Goal: Information Seeking & Learning: Learn about a topic

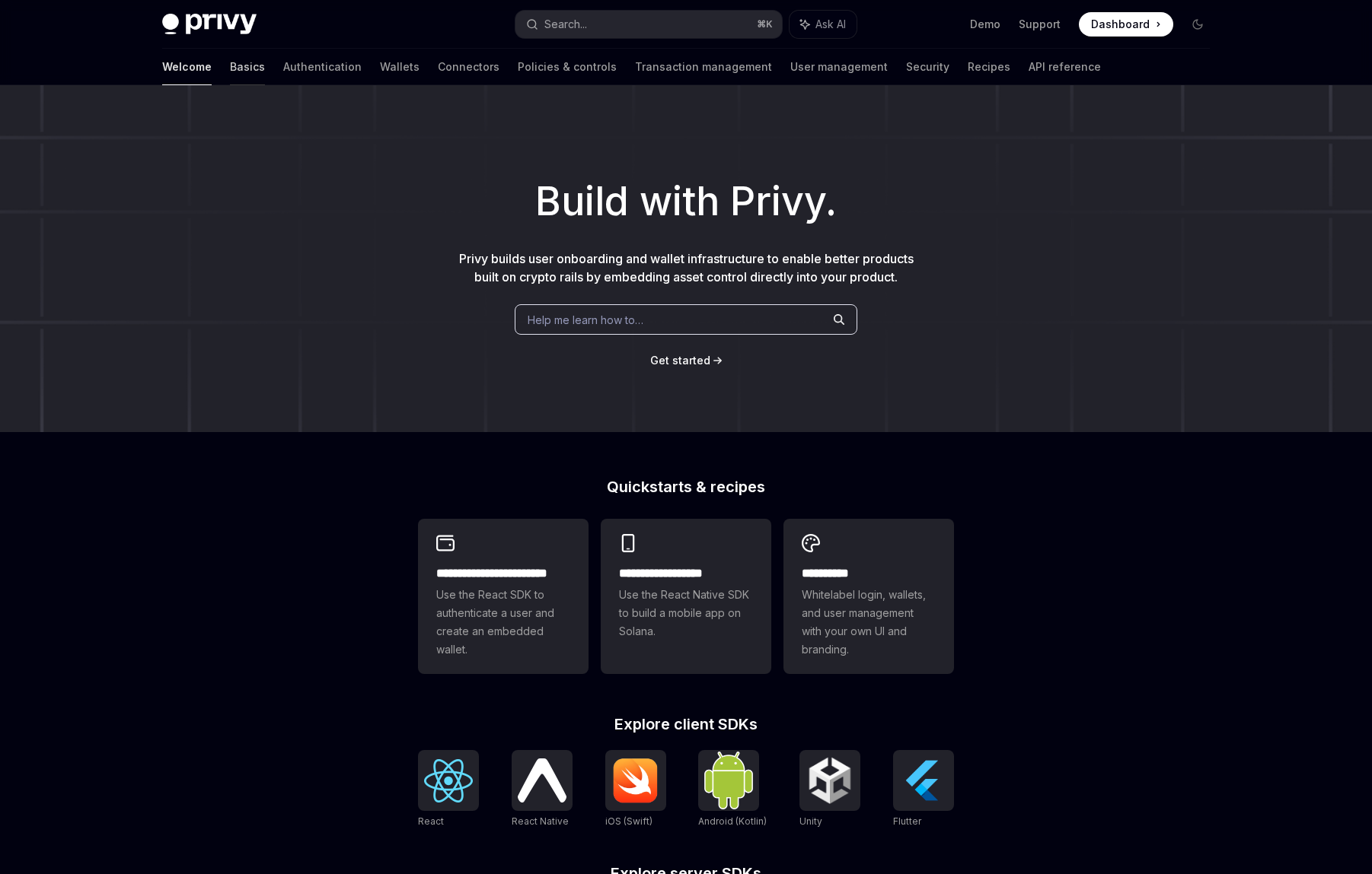
click at [230, 66] on link "Basics" at bounding box center [247, 67] width 35 height 37
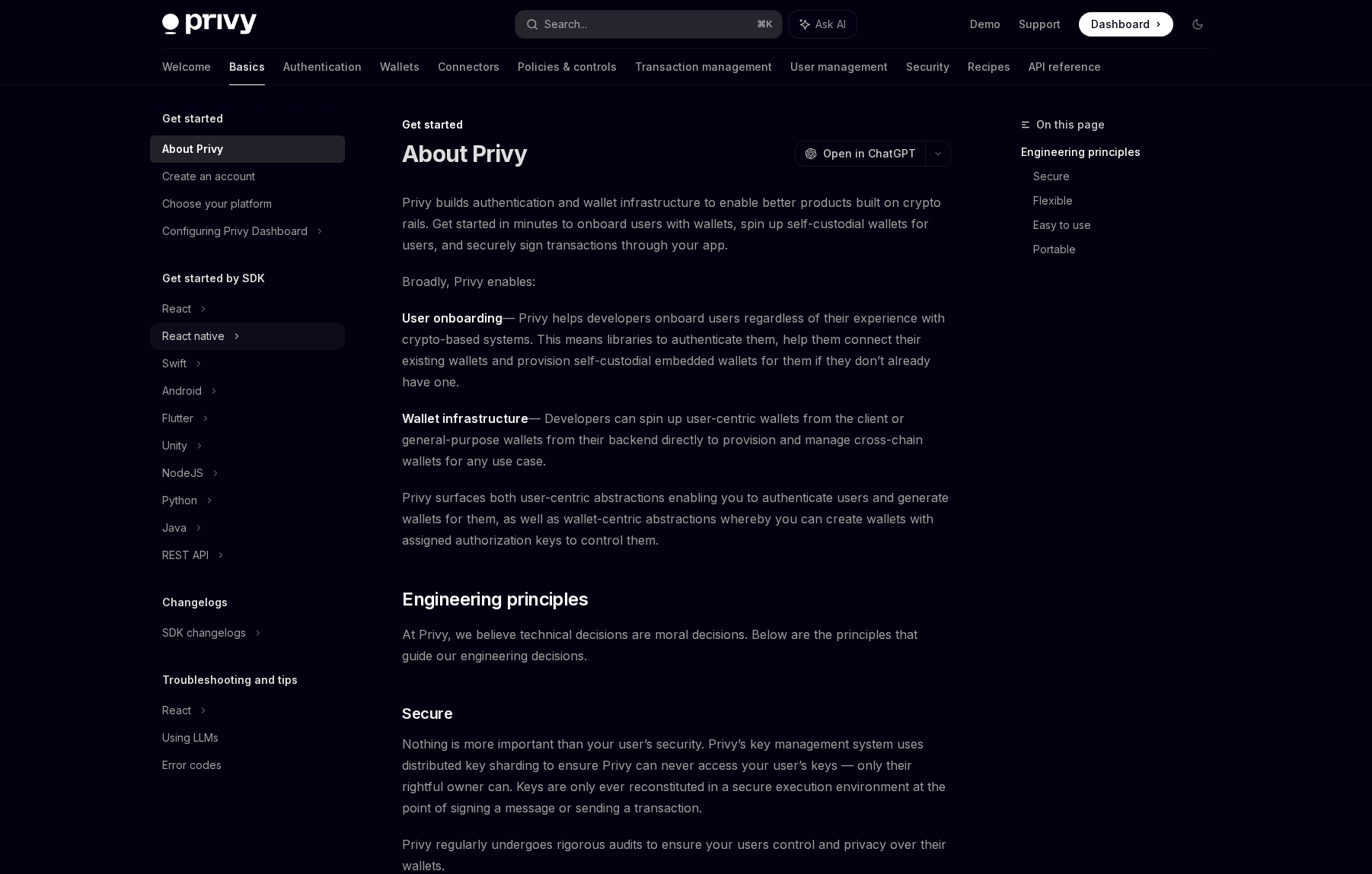
click at [242, 329] on div "React native" at bounding box center [247, 337] width 195 height 28
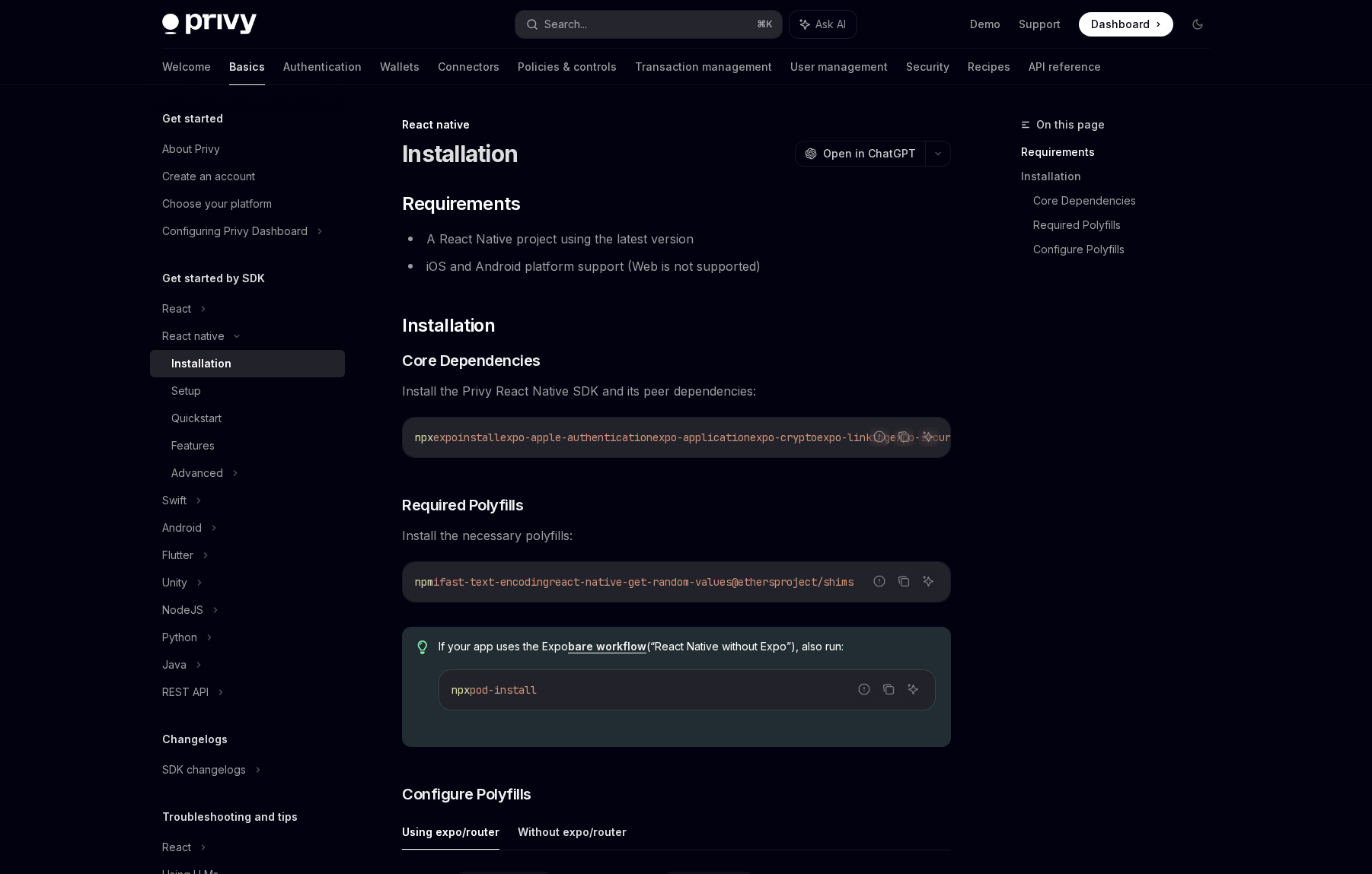
click at [950, 494] on div "​ Requirements A React Native project using the latest version iOS and Android …" at bounding box center [676, 876] width 549 height 1370
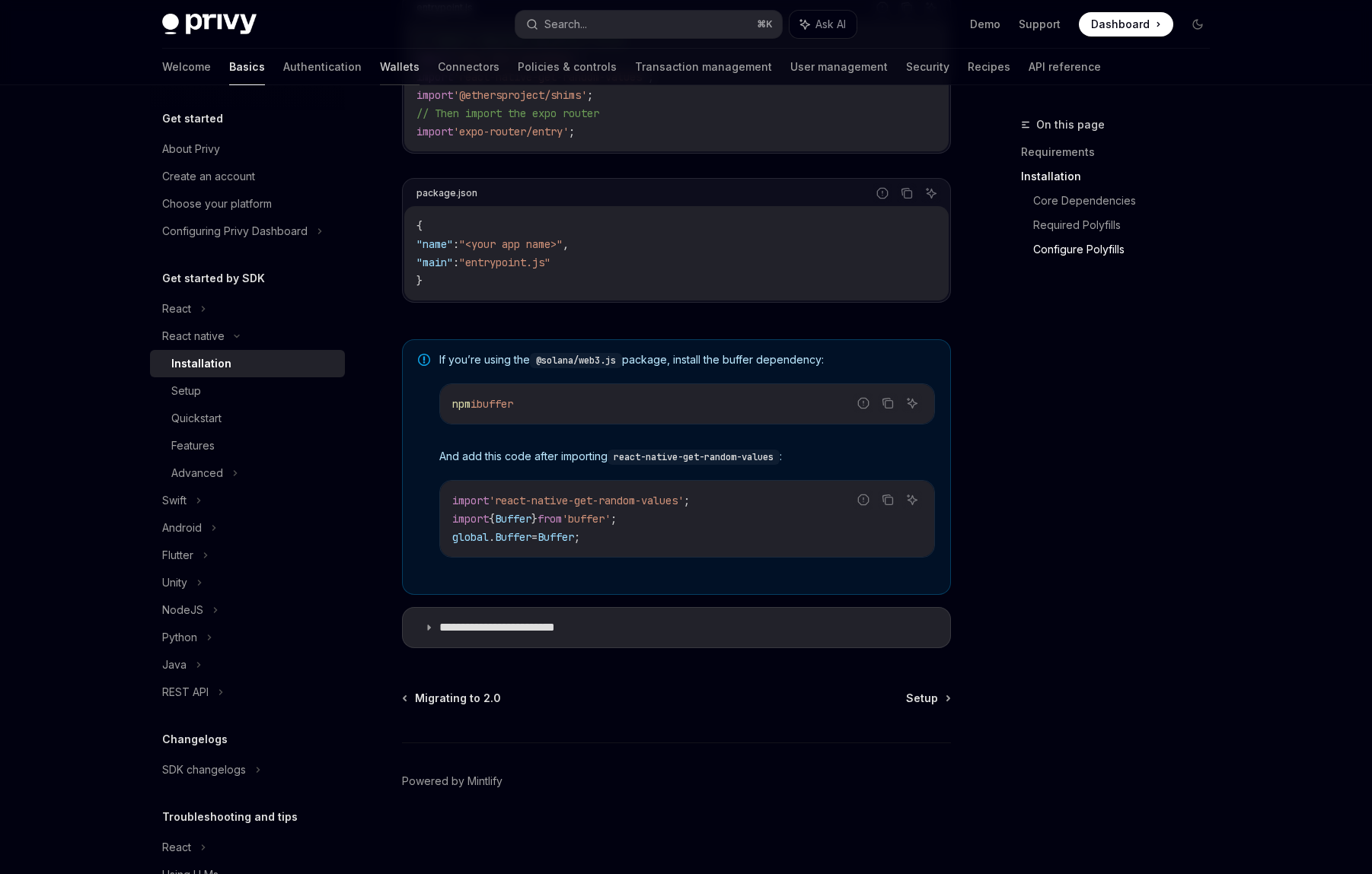
click at [380, 69] on link "Wallets" at bounding box center [399, 67] width 40 height 37
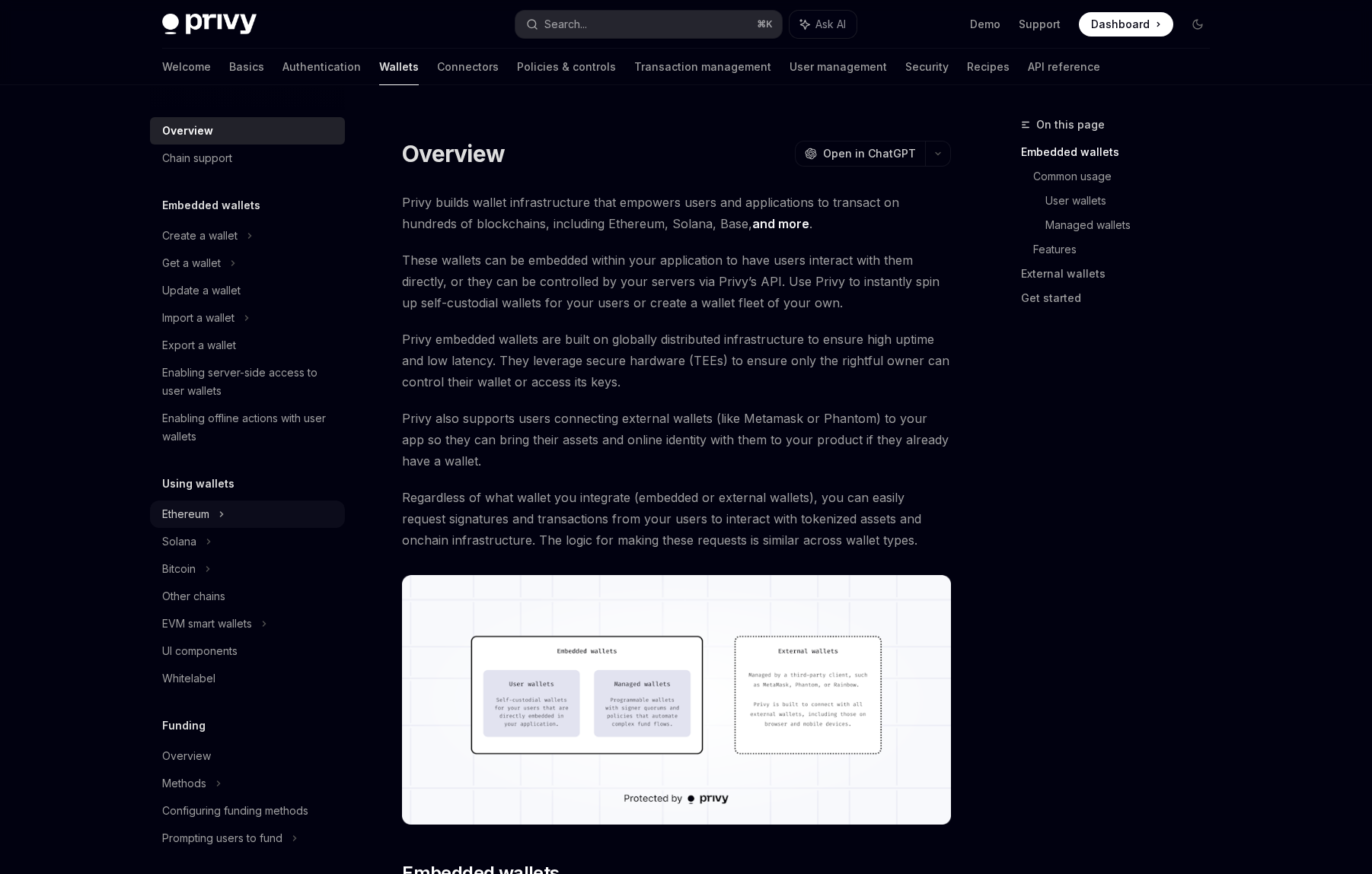
click at [214, 514] on div "Ethereum" at bounding box center [247, 515] width 195 height 28
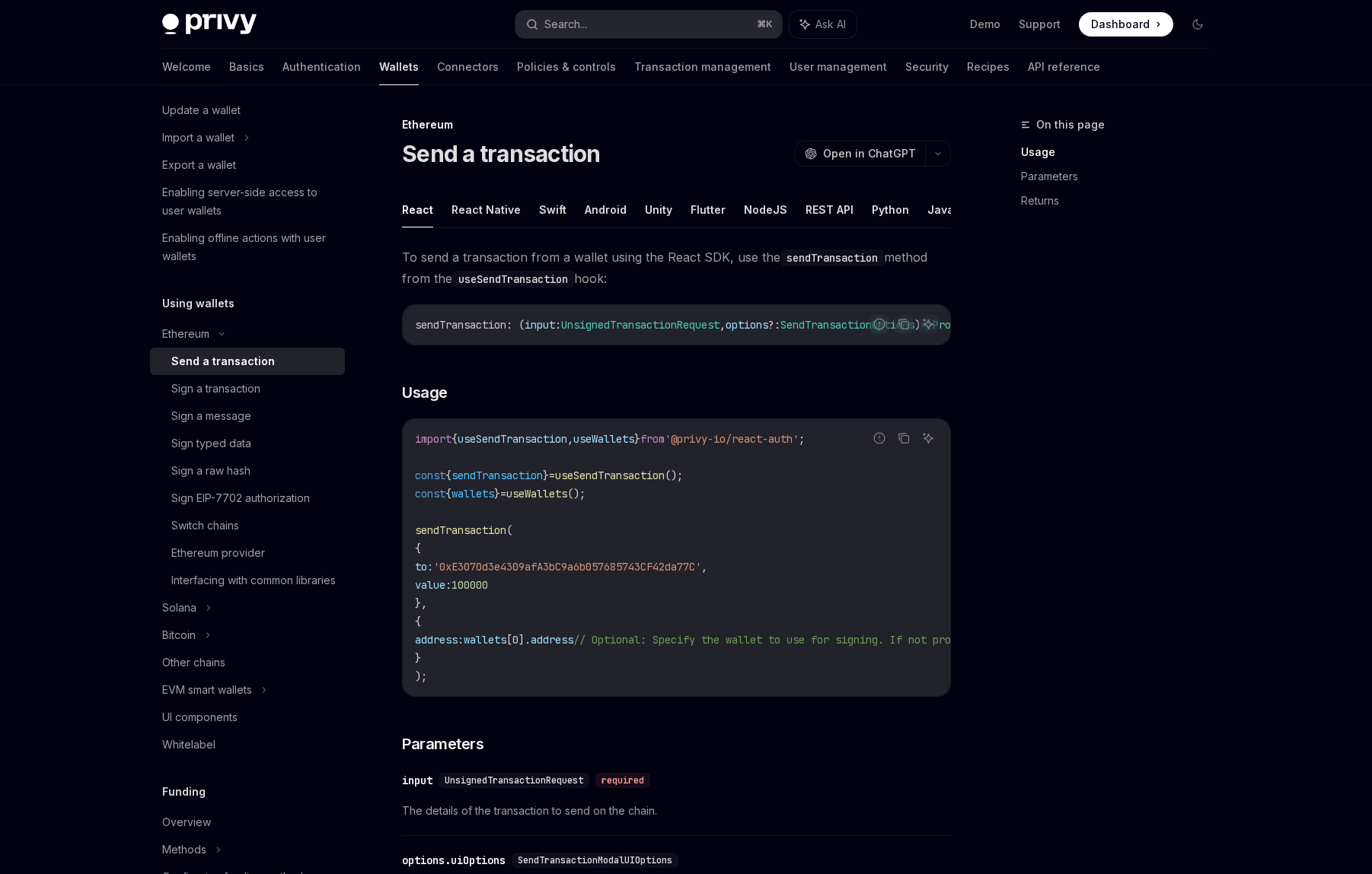
scroll to position [2, 0]
click at [236, 649] on div "Bitcoin" at bounding box center [247, 636] width 195 height 28
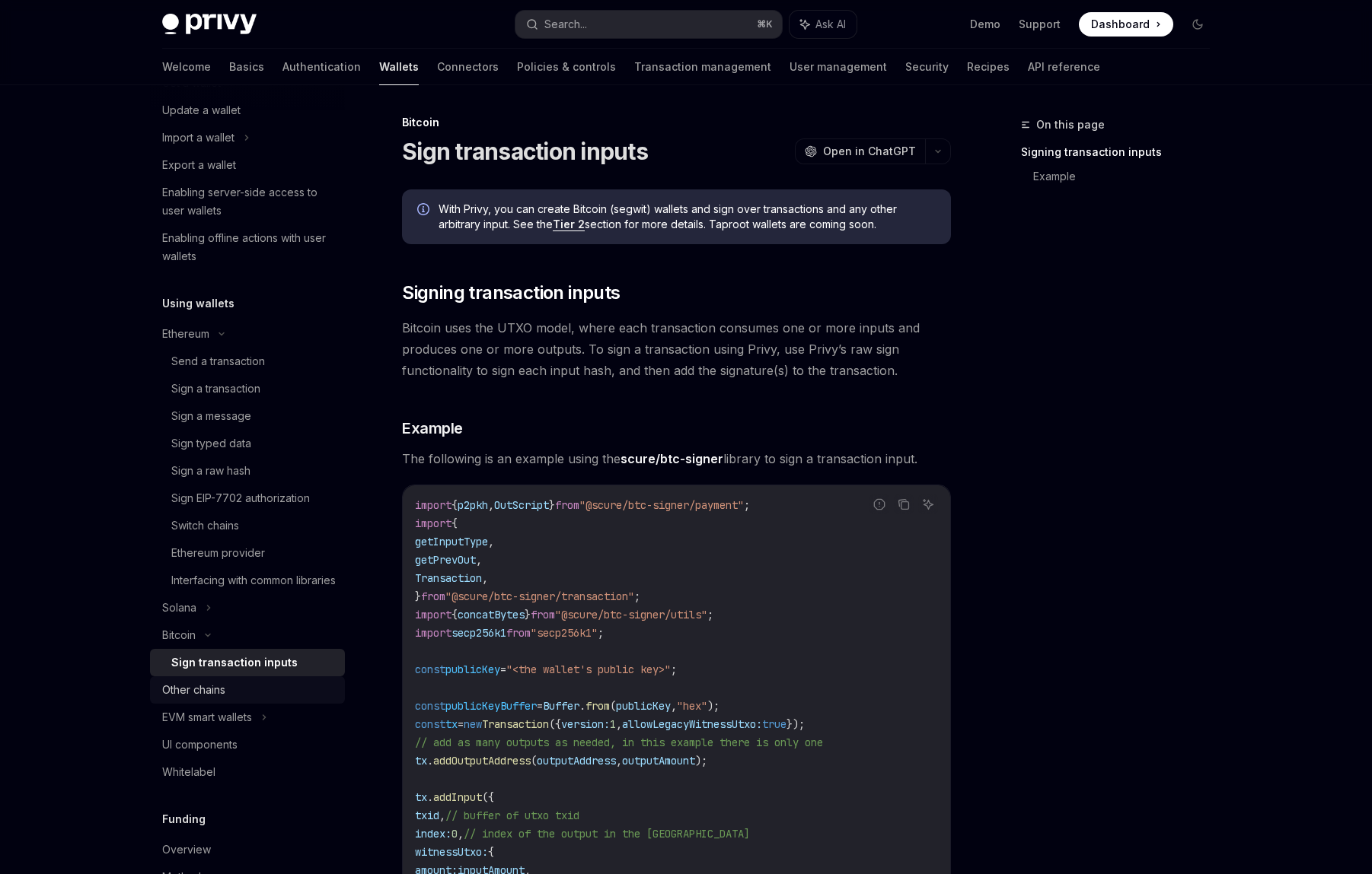
click at [262, 704] on link "Other chains" at bounding box center [247, 690] width 195 height 28
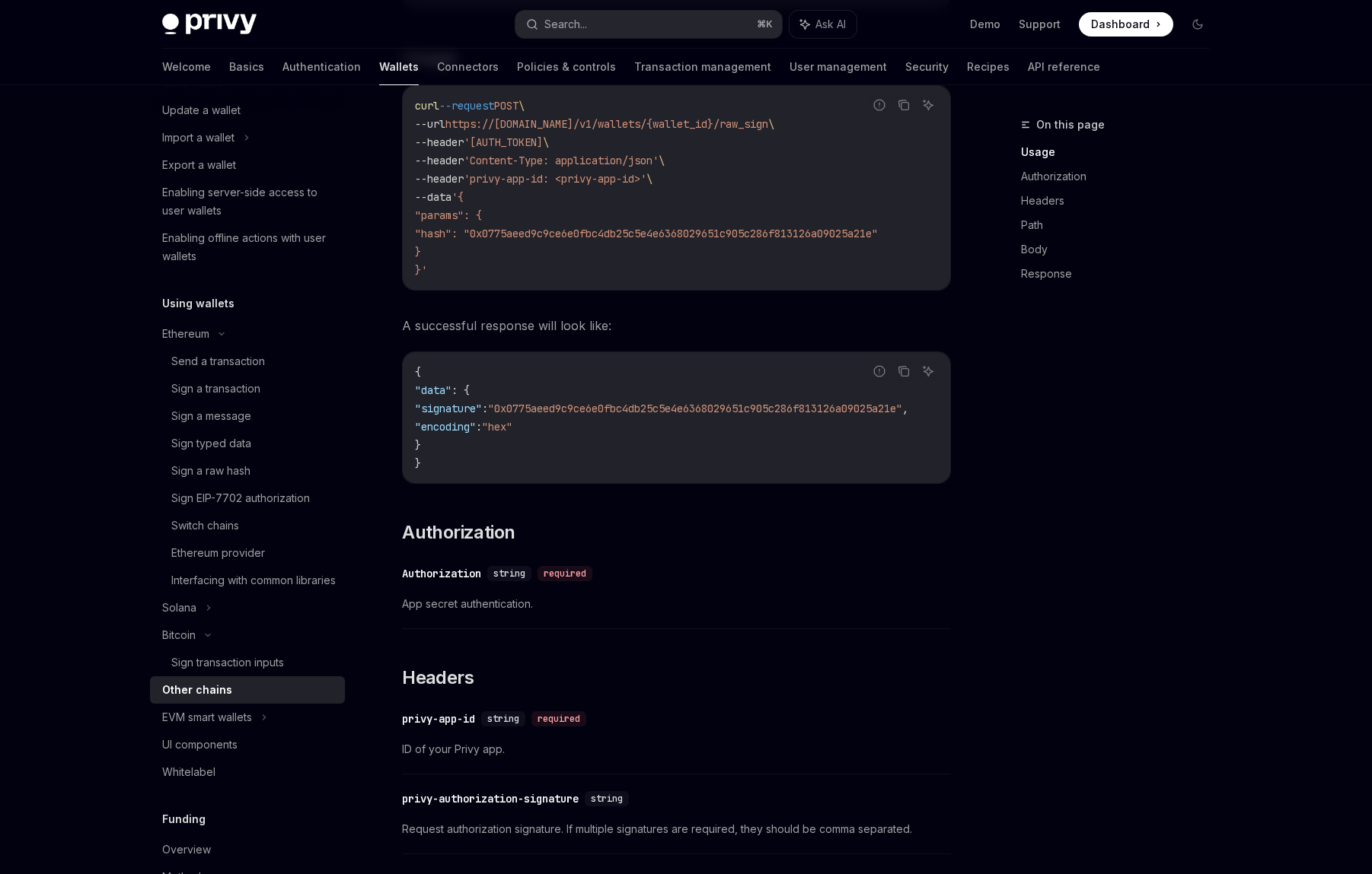
scroll to position [458, 0]
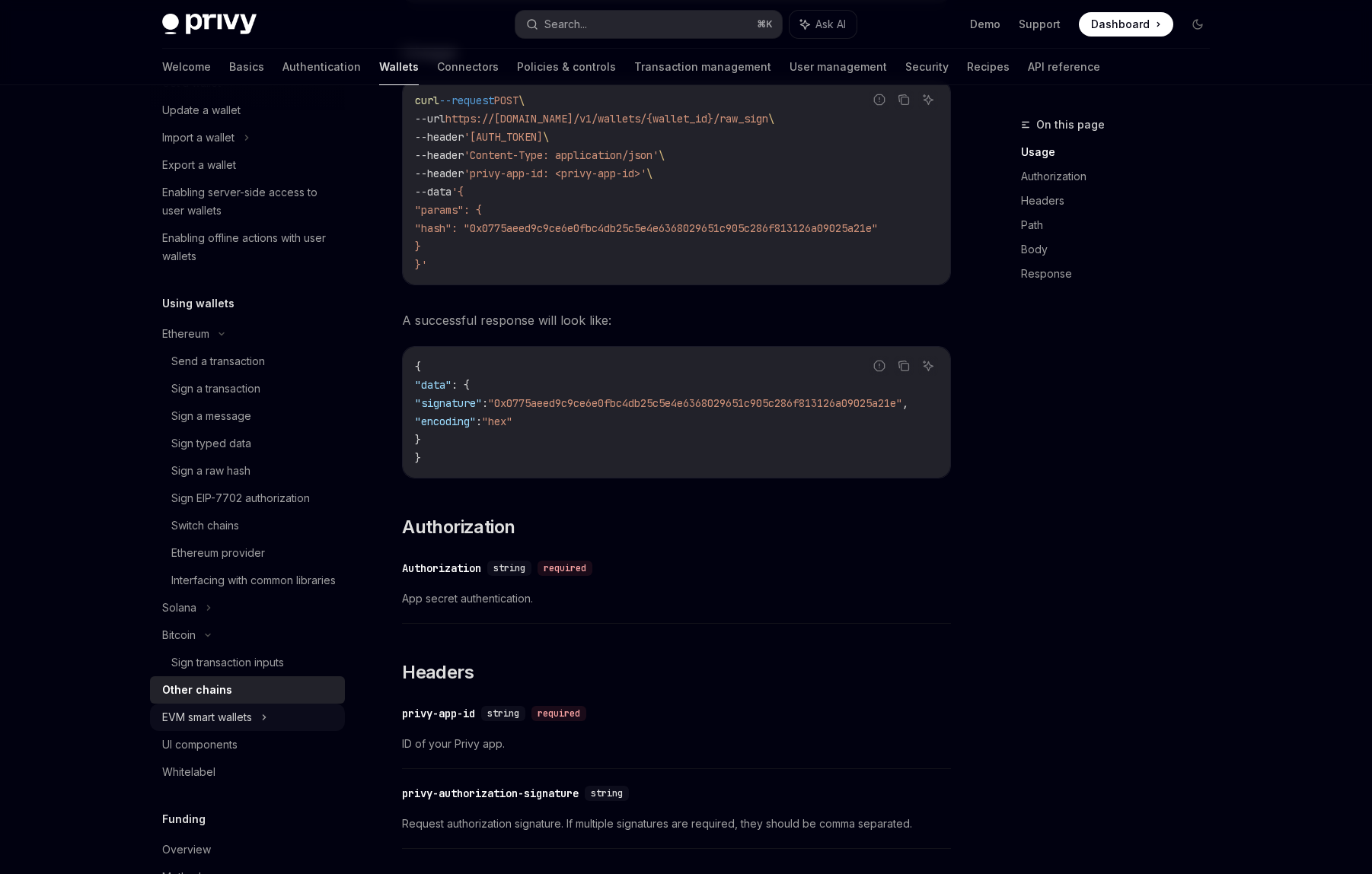
click at [252, 727] on div "EVM smart wallets" at bounding box center [207, 717] width 89 height 18
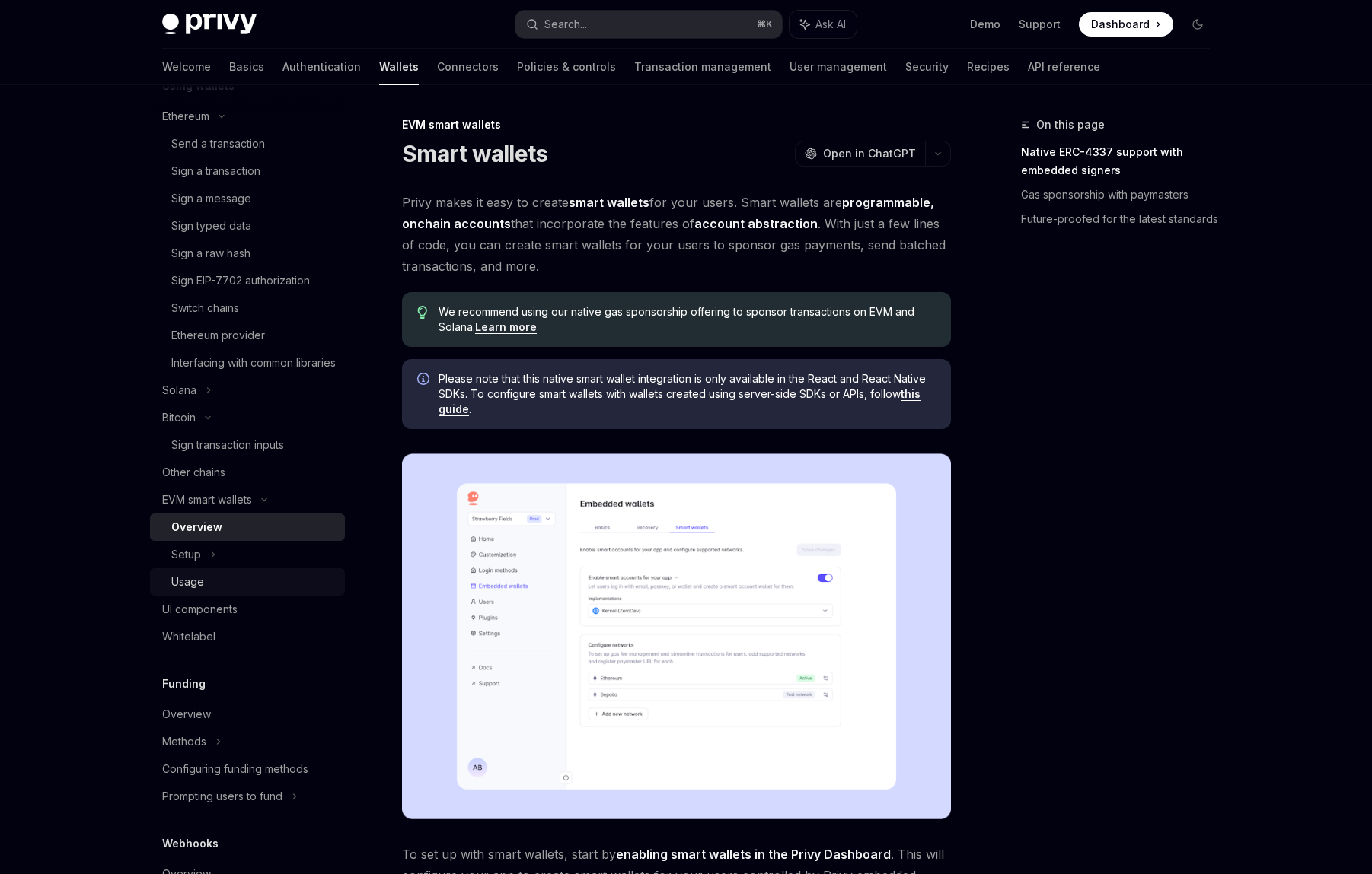
scroll to position [434, 0]
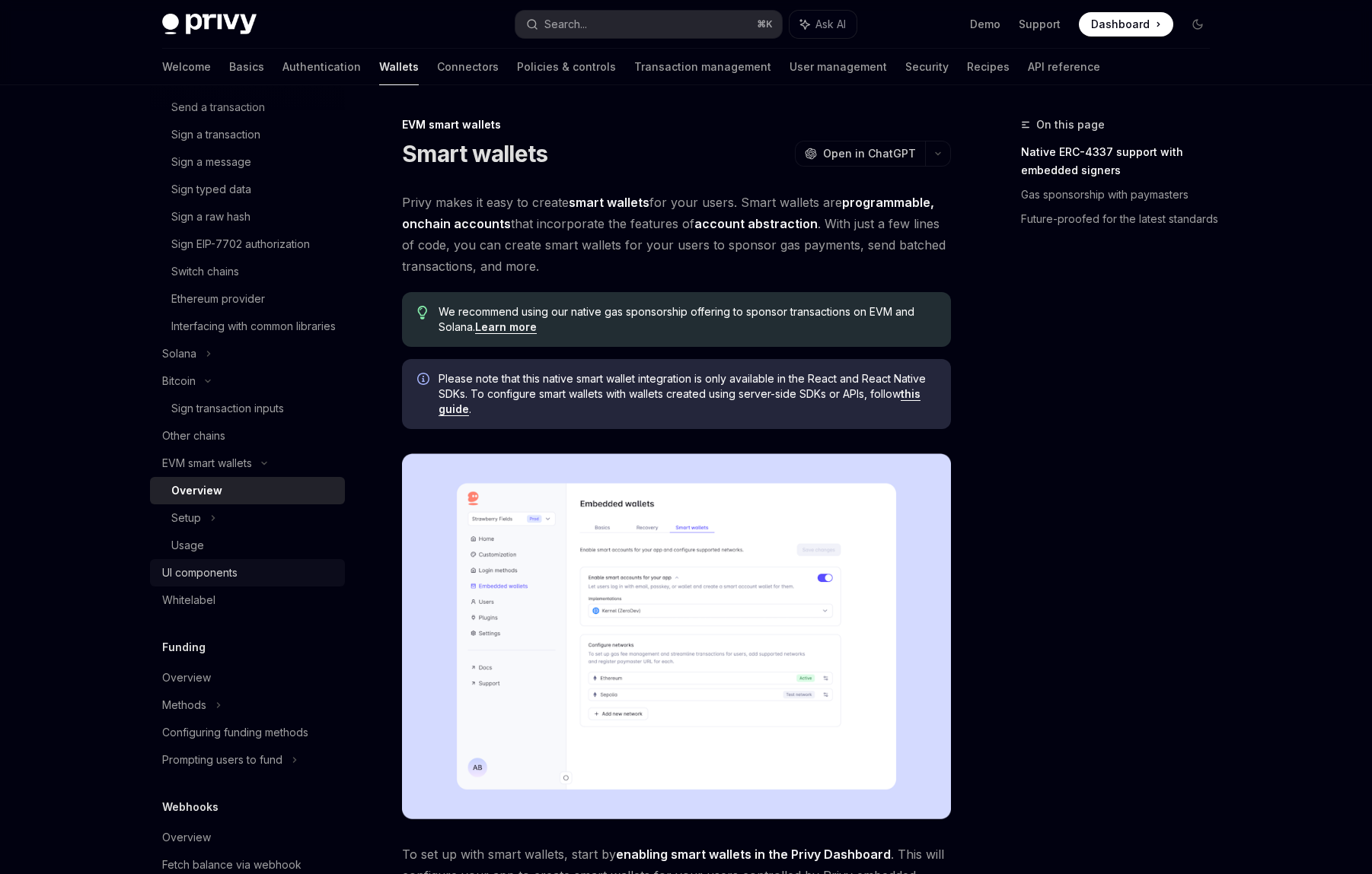
click at [235, 582] on div "UI components" at bounding box center [199, 573] width 76 height 18
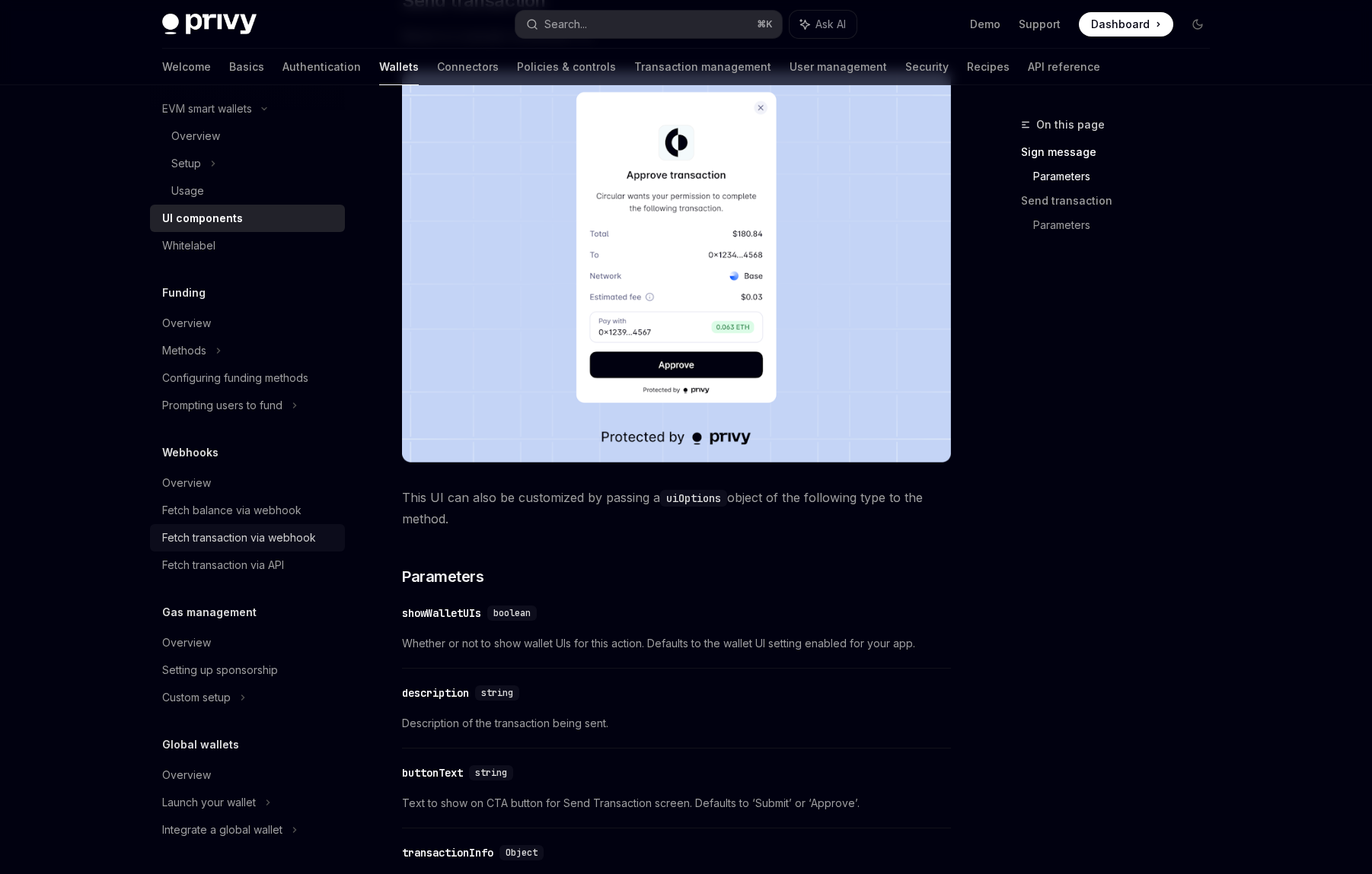
scroll to position [1469, 0]
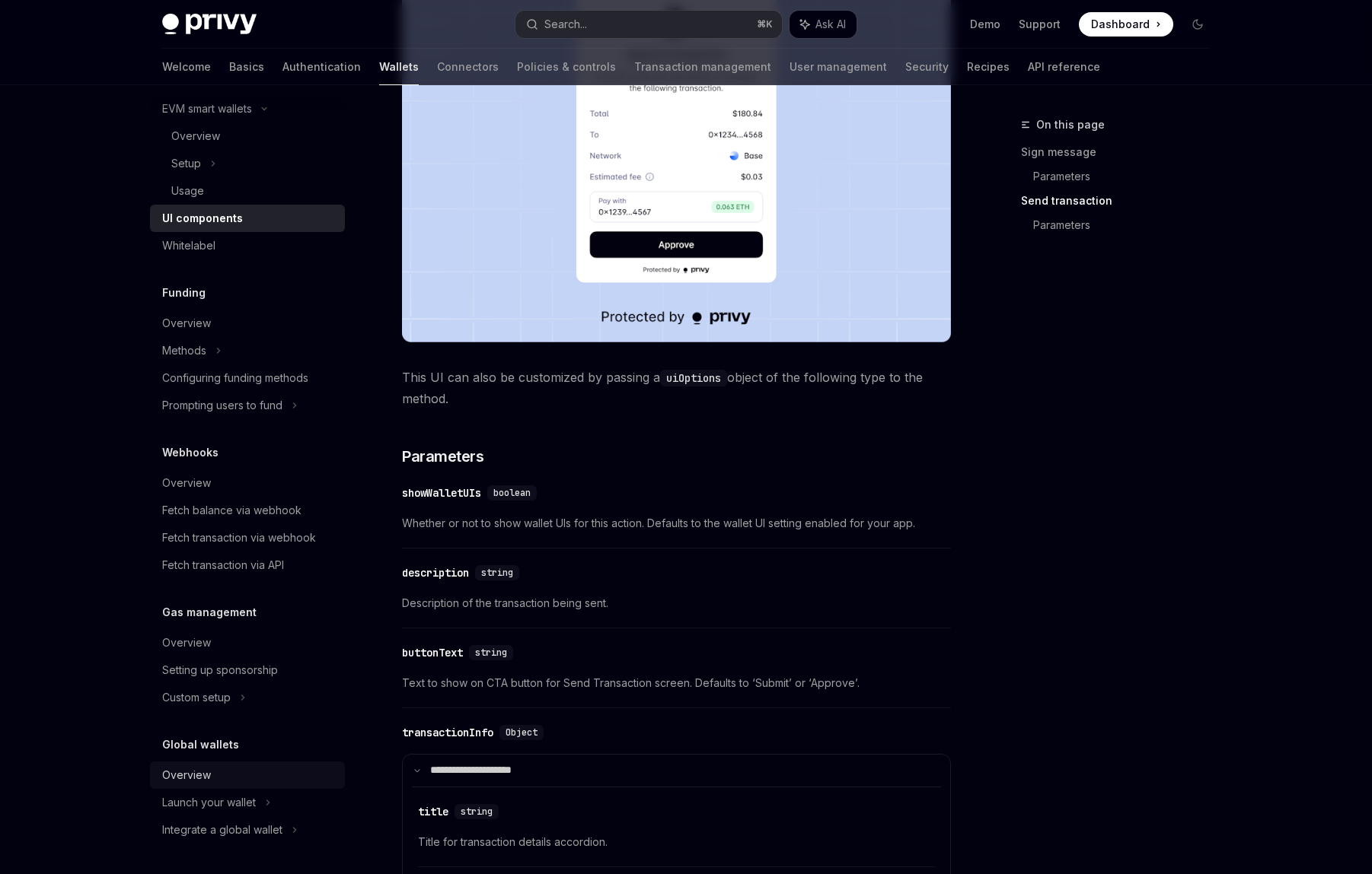
click at [216, 779] on div "Overview" at bounding box center [248, 776] width 173 height 18
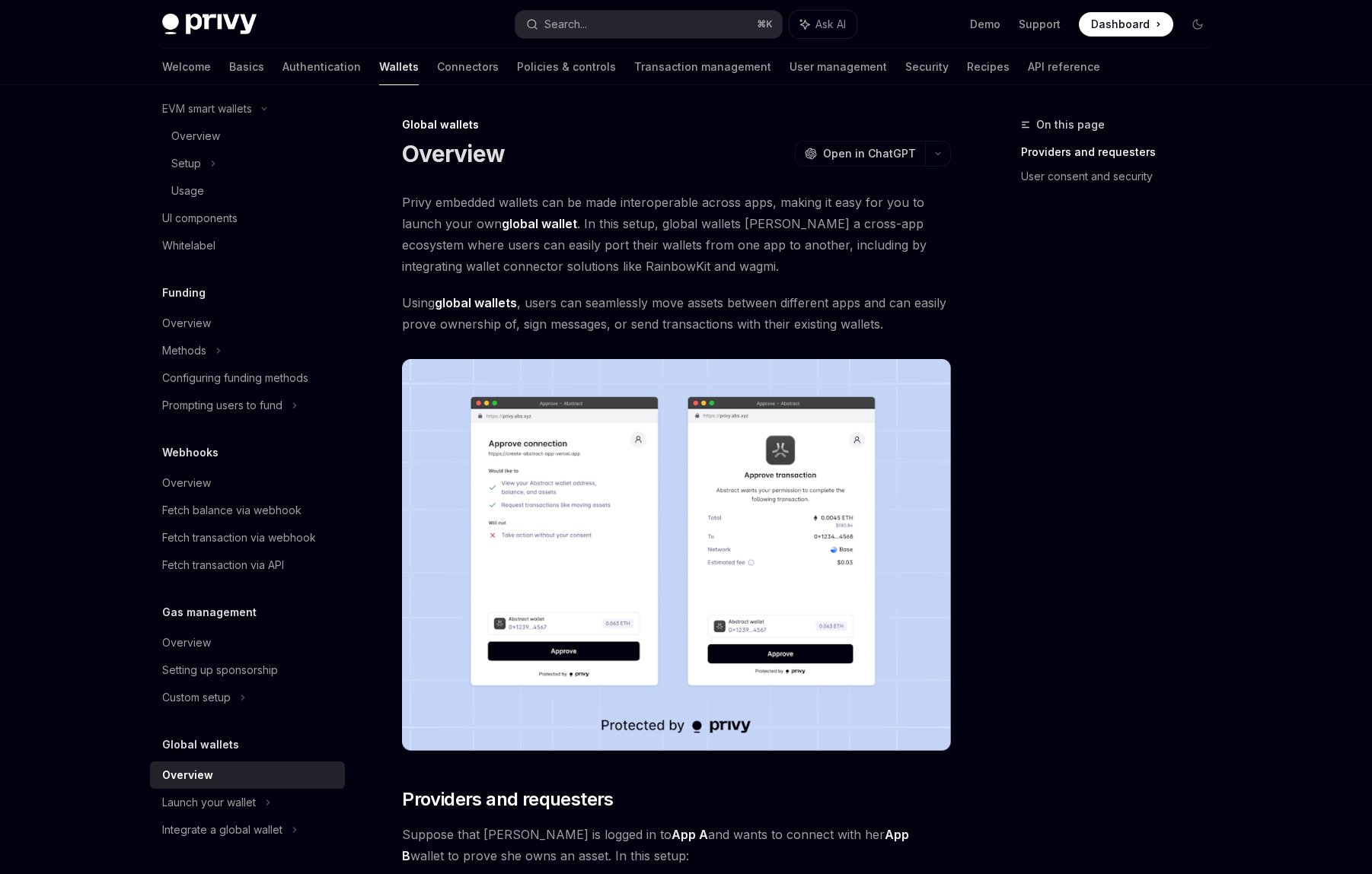
click at [204, 33] on img at bounding box center [209, 24] width 94 height 21
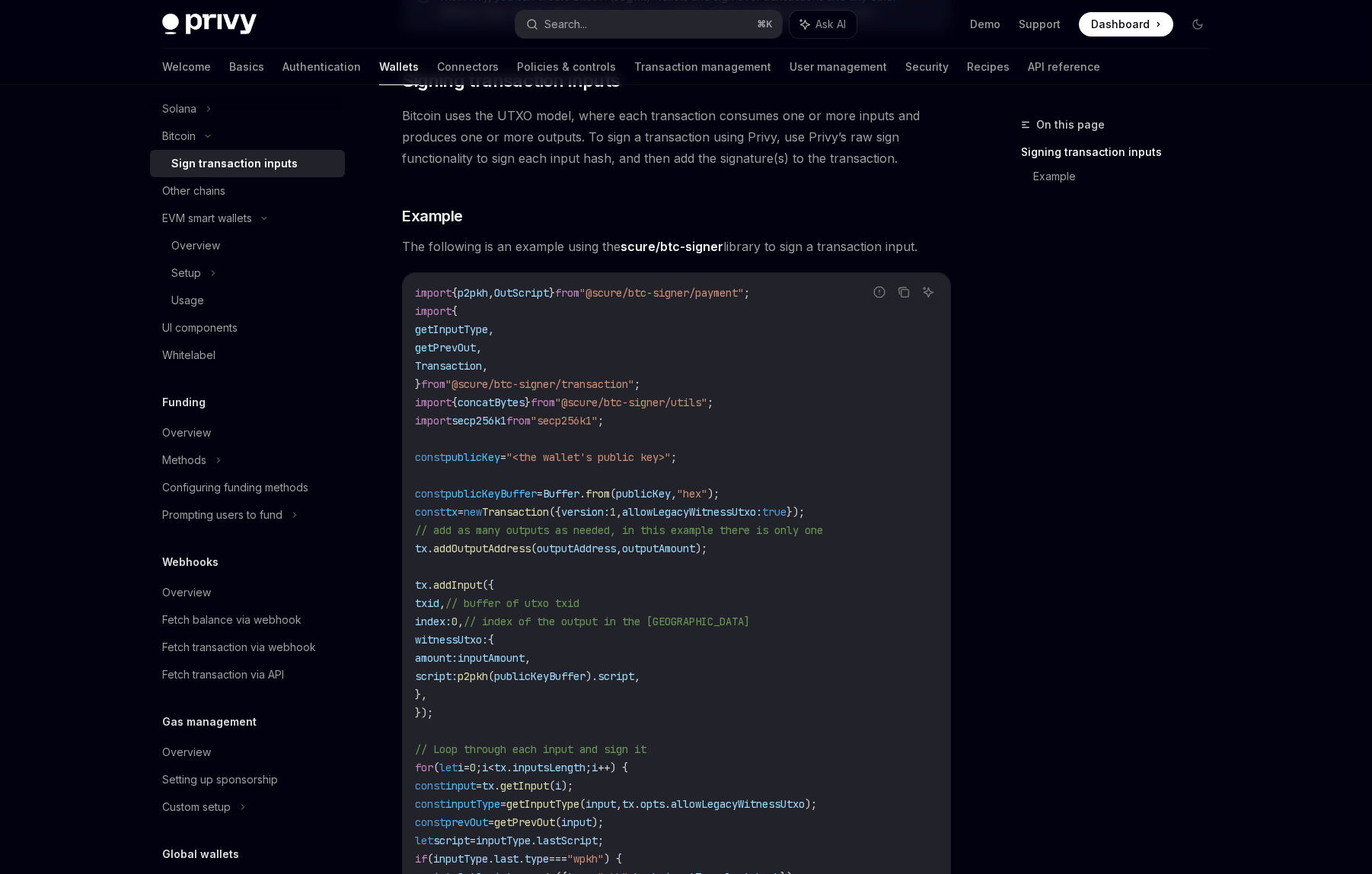
scroll to position [2, 0]
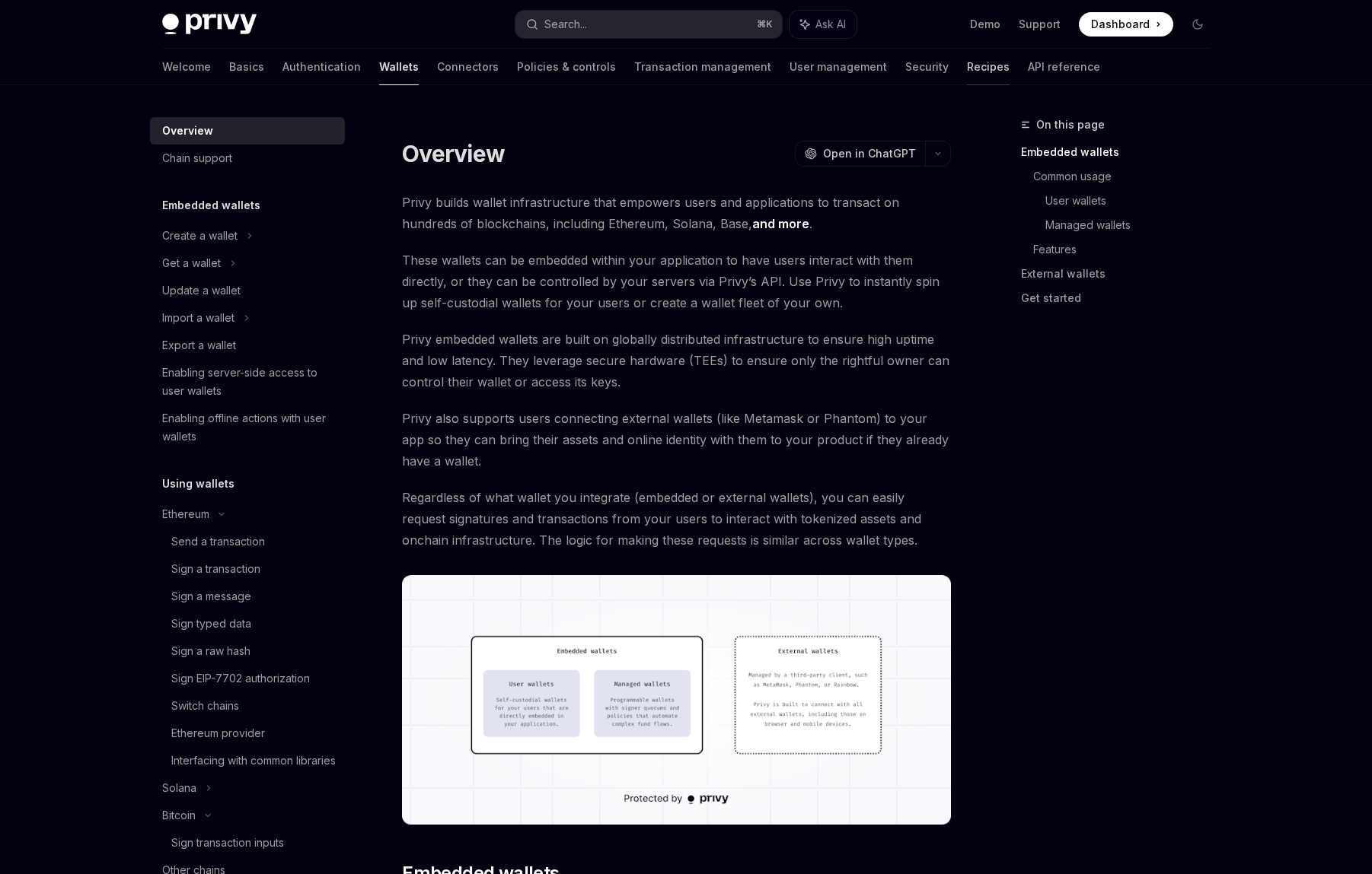
type textarea "*"
